Goal: Task Accomplishment & Management: Manage account settings

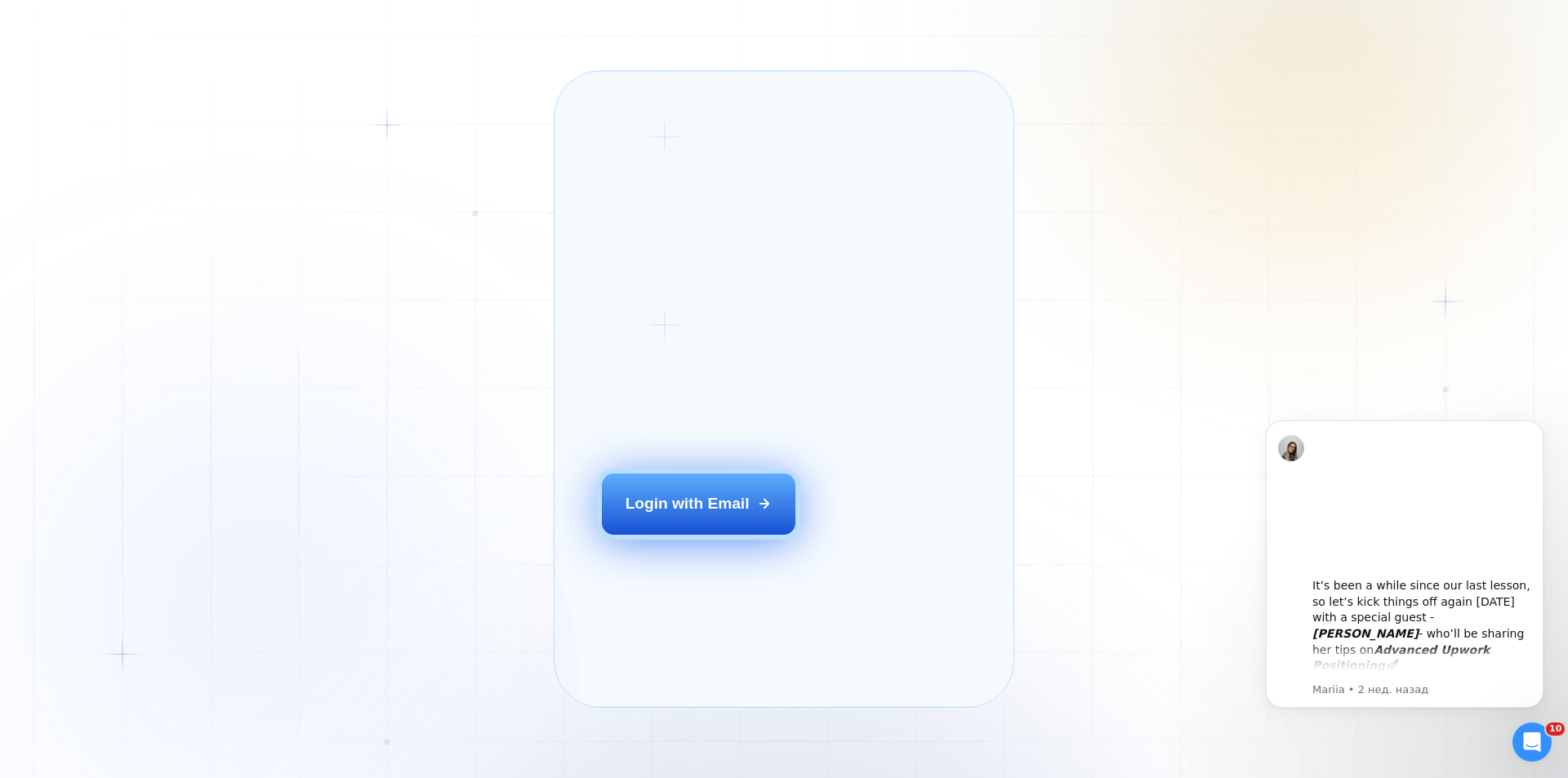
click at [689, 515] on div "Login with Email" at bounding box center [688, 504] width 124 height 21
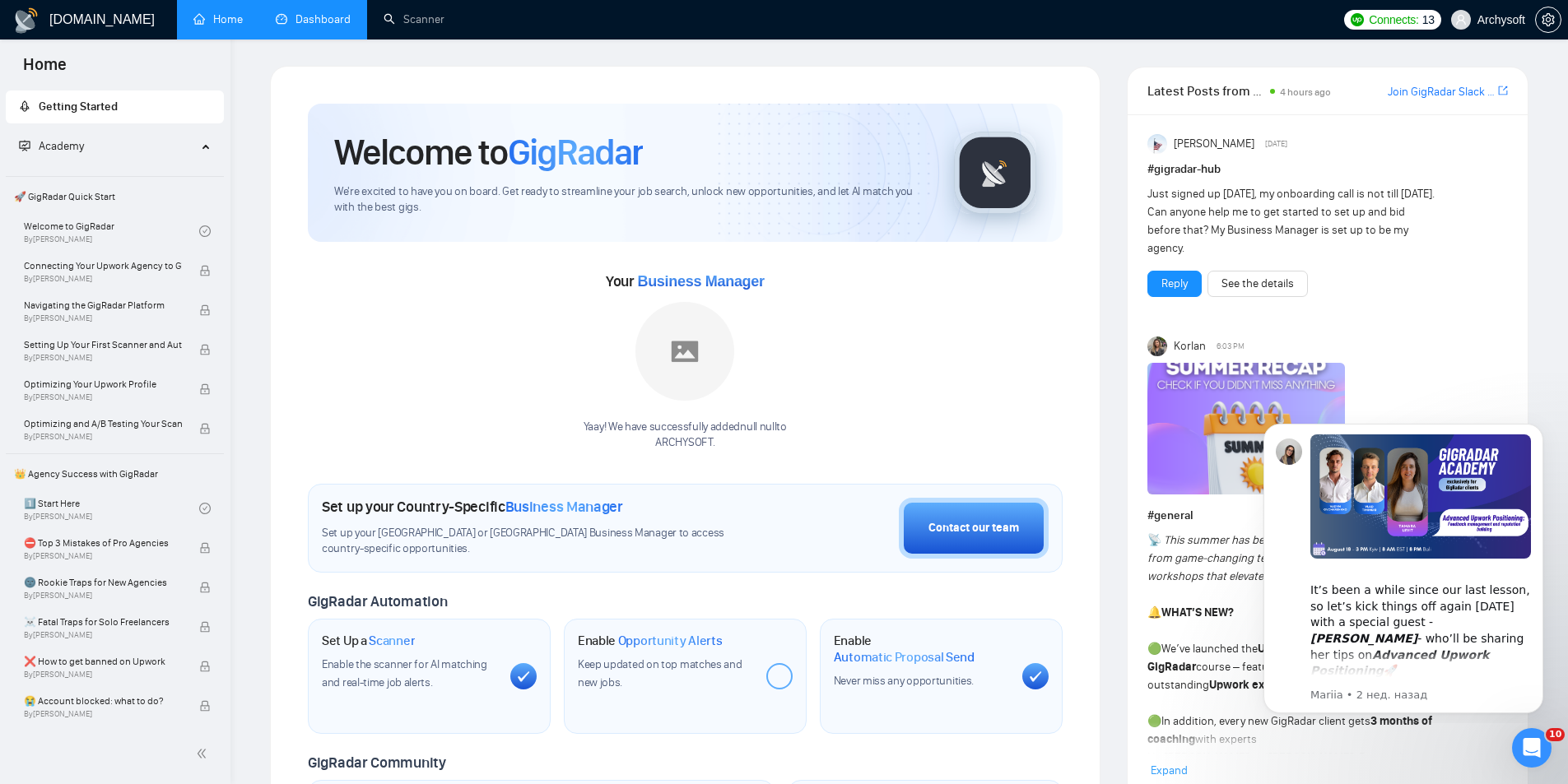
click at [321, 14] on link "Dashboard" at bounding box center [313, 20] width 75 height 14
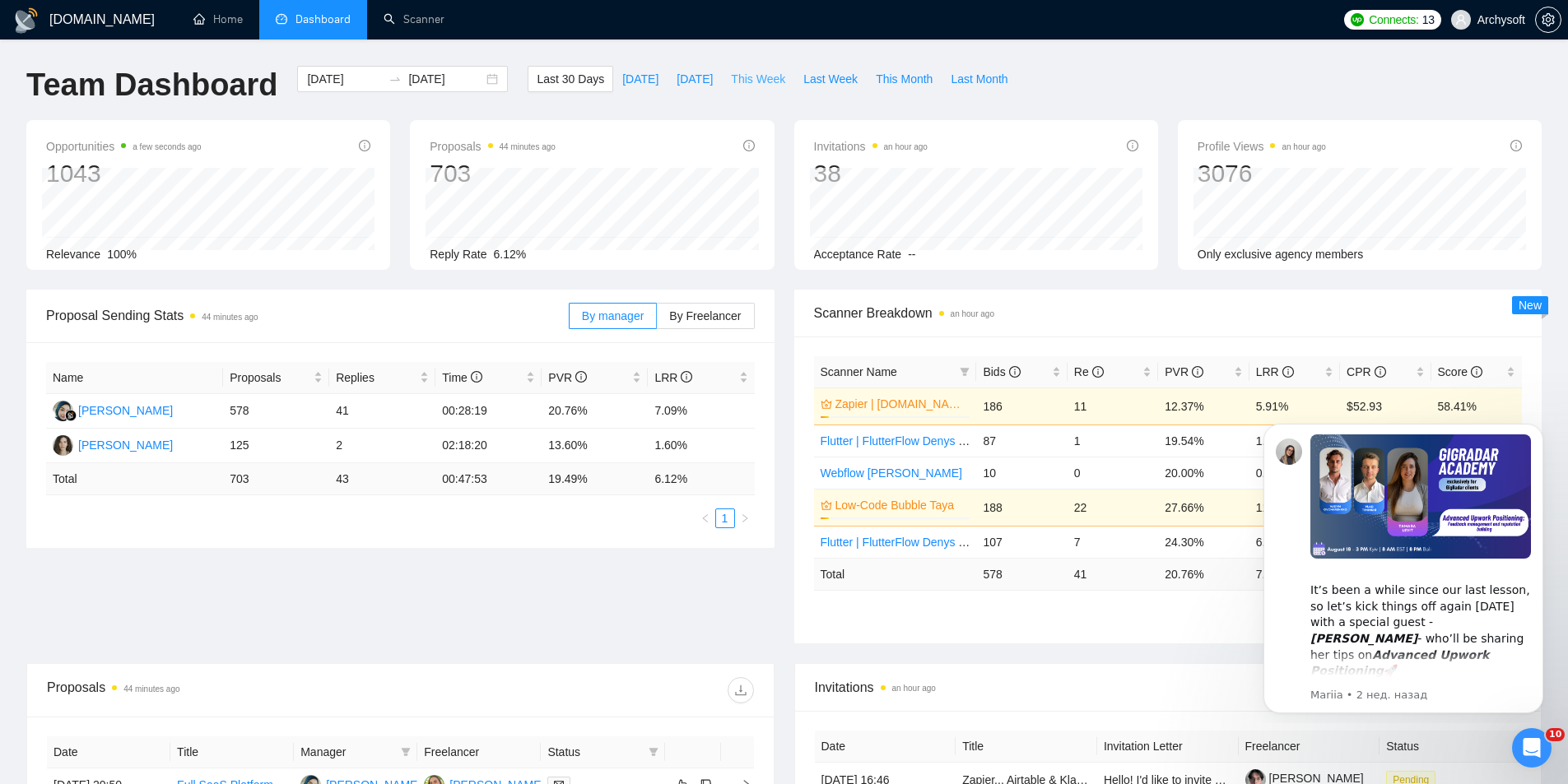
click at [751, 80] on span "This Week" at bounding box center [758, 79] width 55 height 18
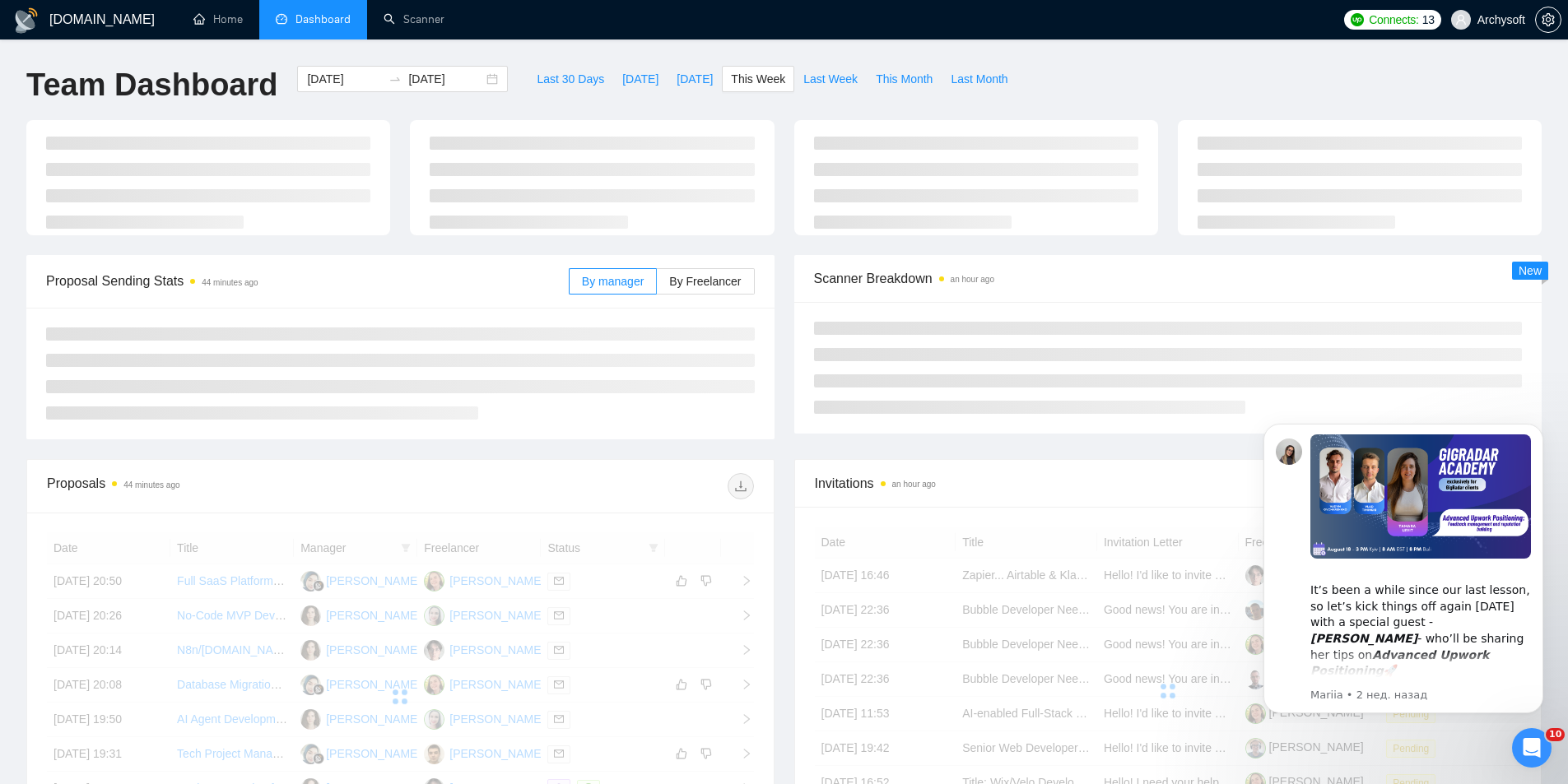
type input "[DATE]"
type input "2025-09-07"
